Goal: Check status: Check status

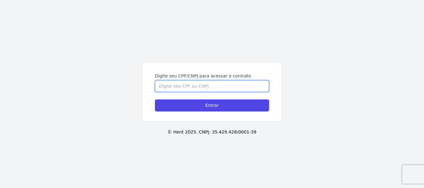
click at [215, 86] on input "Digite seu CPF/CNPJ para acessar o contrato" at bounding box center [212, 86] width 114 height 12
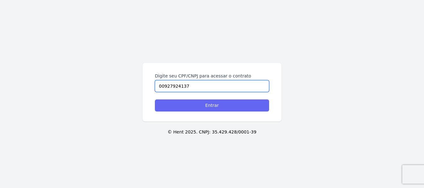
type input "00927924137"
click at [227, 109] on input "Entrar" at bounding box center [212, 106] width 114 height 12
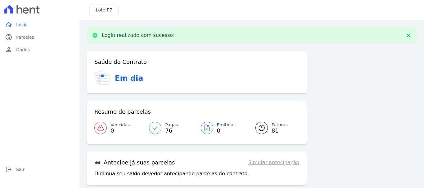
click at [273, 130] on span "81" at bounding box center [280, 130] width 16 height 5
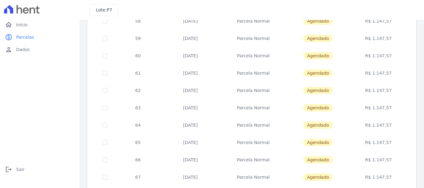
scroll to position [280, 0]
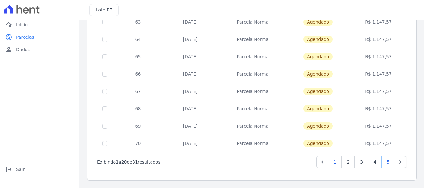
click at [385, 161] on link "5" at bounding box center [387, 162] width 13 height 12
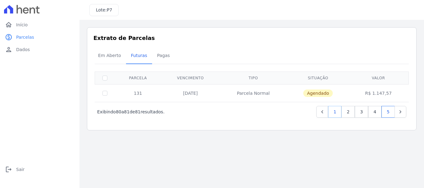
click at [339, 115] on link "1" at bounding box center [334, 112] width 13 height 12
